Goal: Information Seeking & Learning: Understand process/instructions

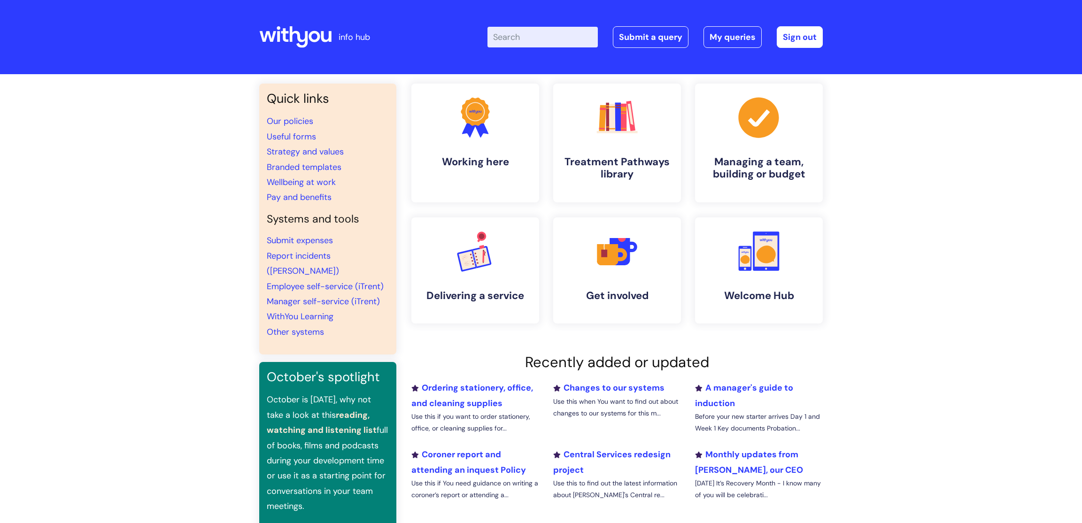
click at [534, 39] on input "Enter your search term here..." at bounding box center [542, 37] width 110 height 21
click at [534, 42] on input "Enter your search term here..." at bounding box center [542, 37] width 110 height 21
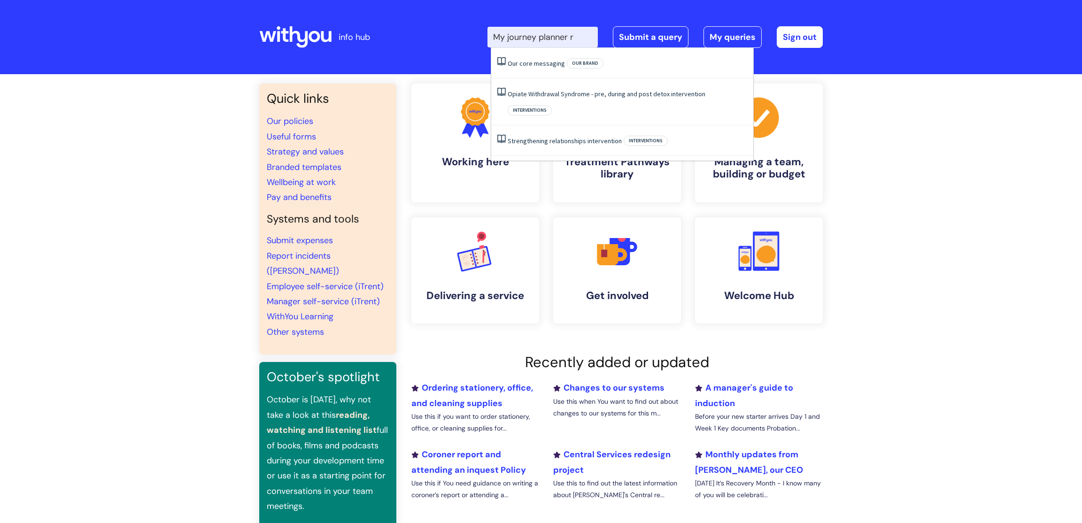
type input "My journey planner re"
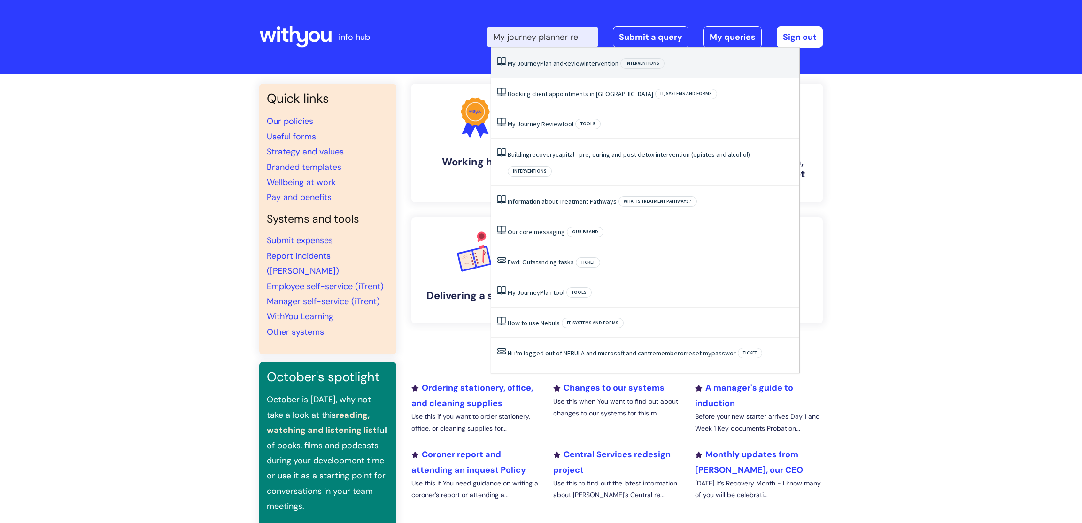
click at [584, 68] on span "Review" at bounding box center [574, 63] width 21 height 8
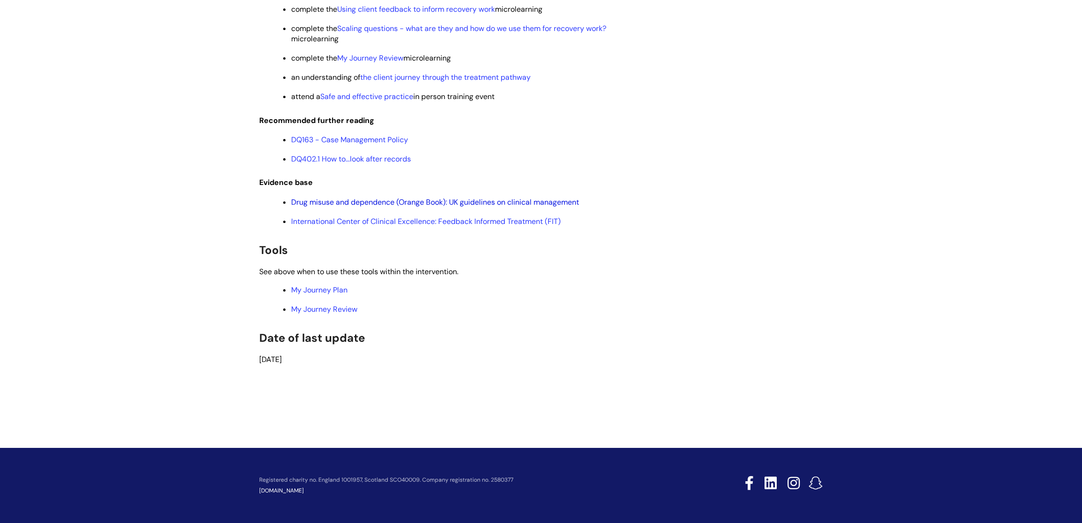
scroll to position [1915, 0]
click at [335, 310] on link "My Journey Review" at bounding box center [324, 309] width 66 height 10
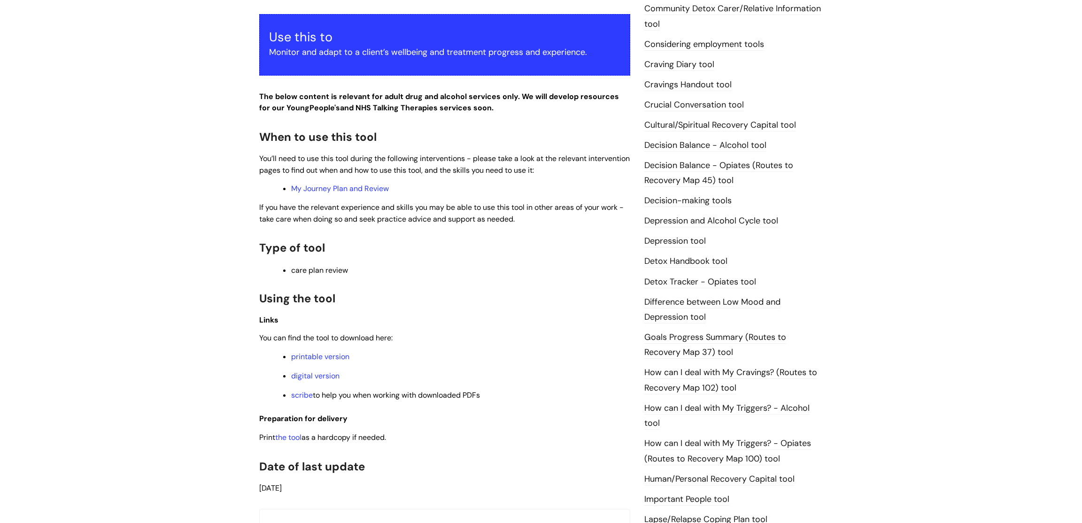
scroll to position [350, 0]
click at [328, 379] on link "digital version" at bounding box center [315, 376] width 48 height 10
